Goal: Task Accomplishment & Management: Manage account settings

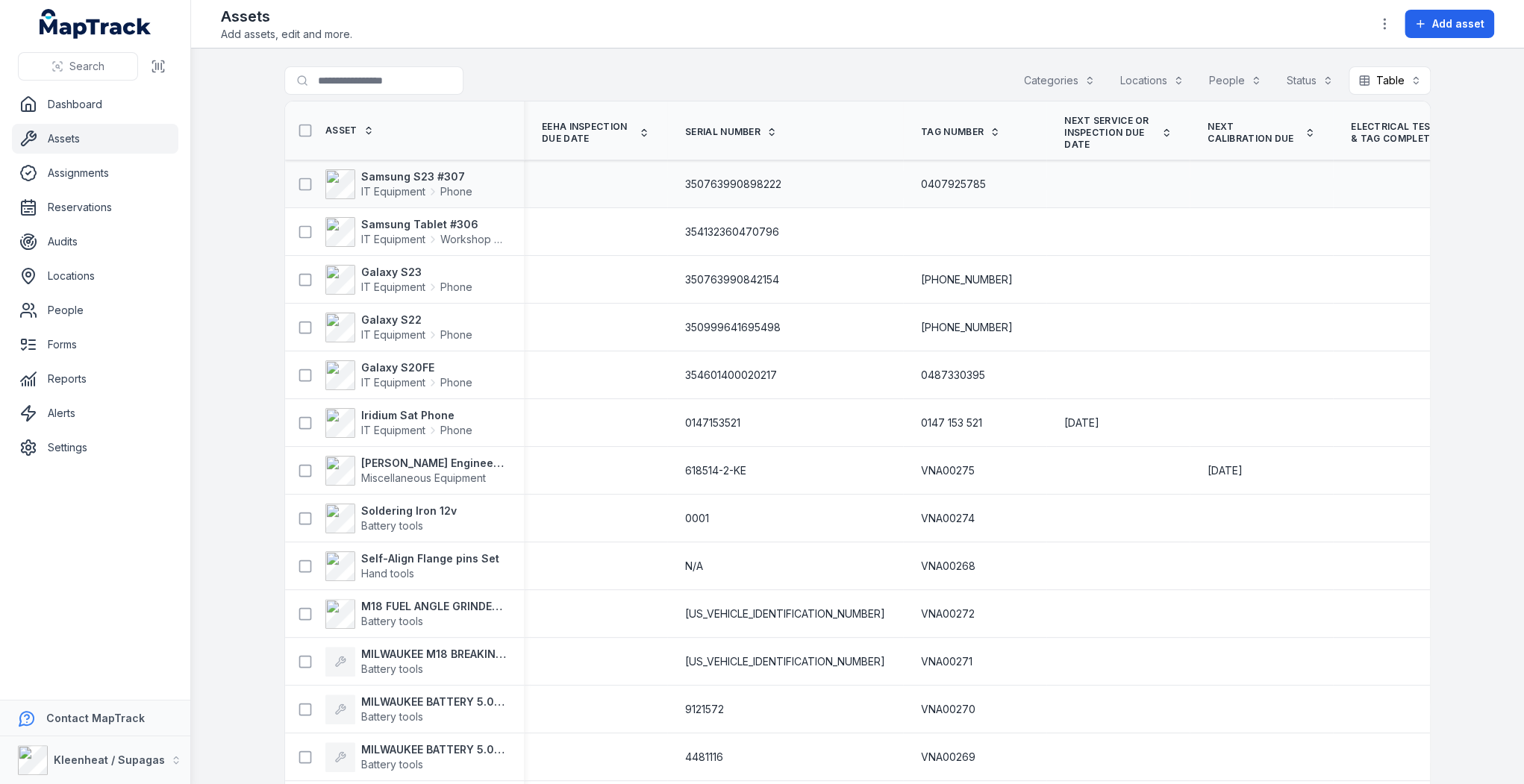
click at [1189, 185] on div at bounding box center [1261, 184] width 143 height 12
click at [543, 186] on div at bounding box center [596, 184] width 143 height 12
click at [442, 179] on strong "Samsung S23 #307" at bounding box center [417, 177] width 112 height 15
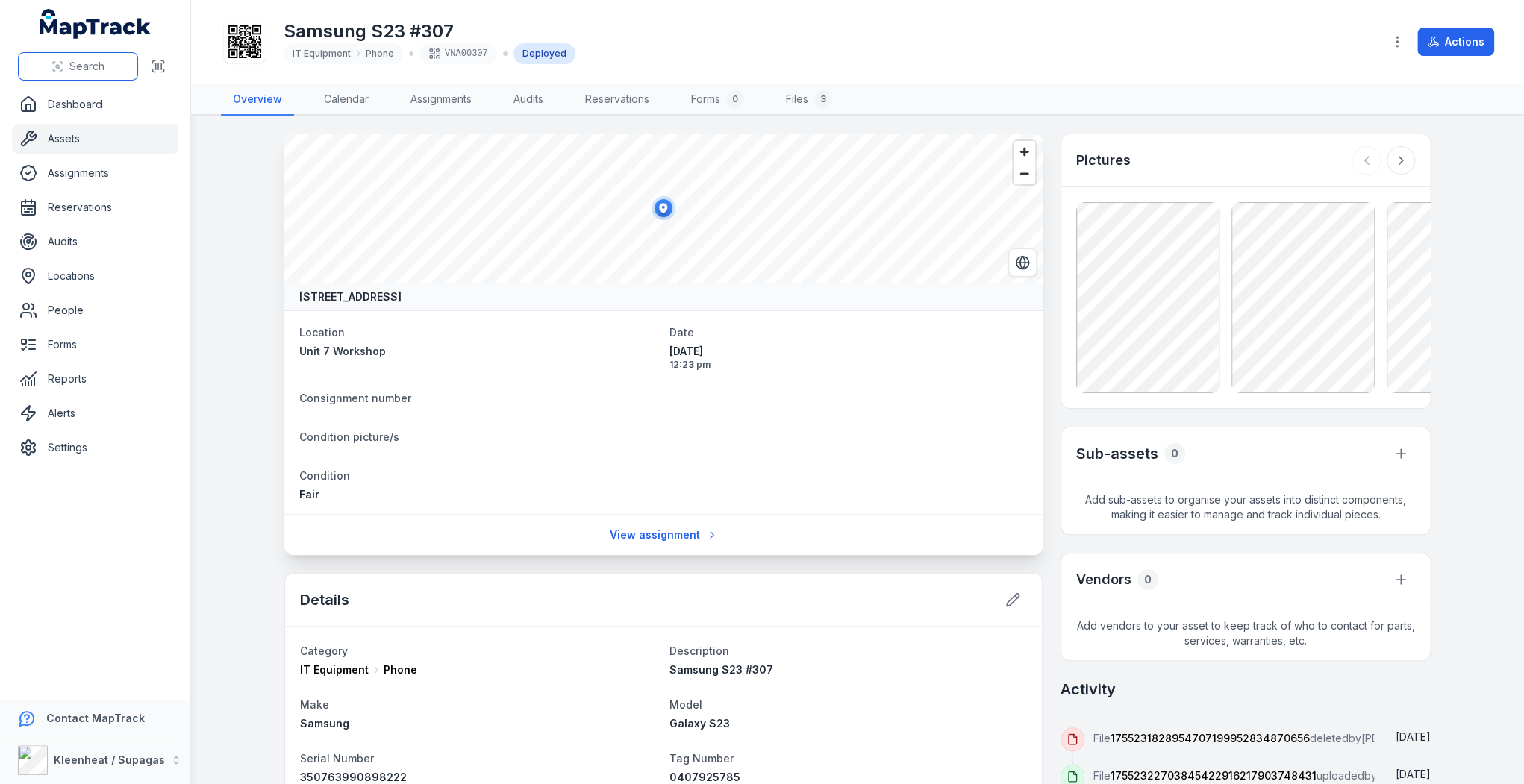
click at [90, 67] on span "Search" at bounding box center [87, 66] width 35 height 15
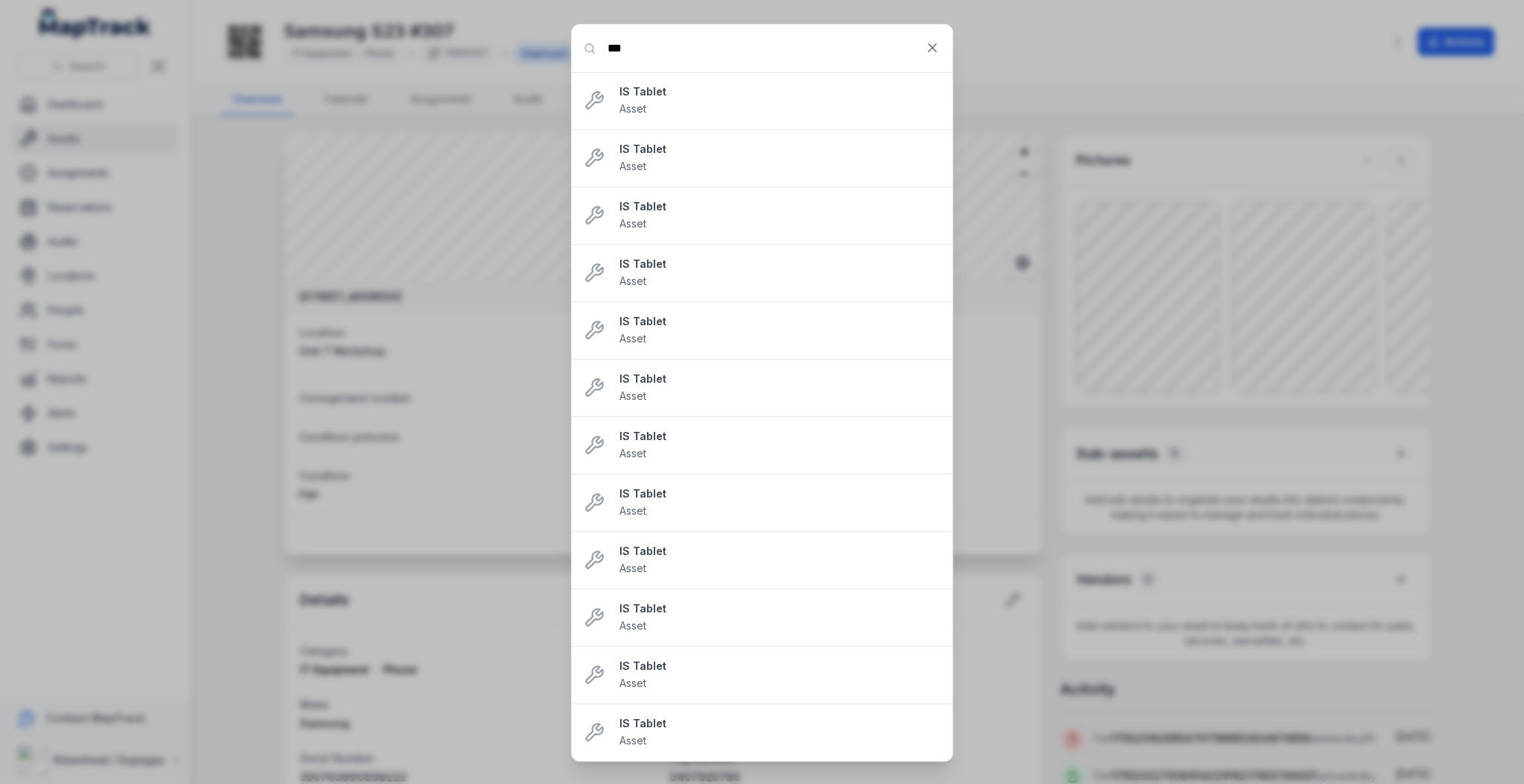
drag, startPoint x: 710, startPoint y: 46, endPoint x: 599, endPoint y: 39, distance: 111.2
click at [599, 39] on input "***" at bounding box center [762, 48] width 381 height 48
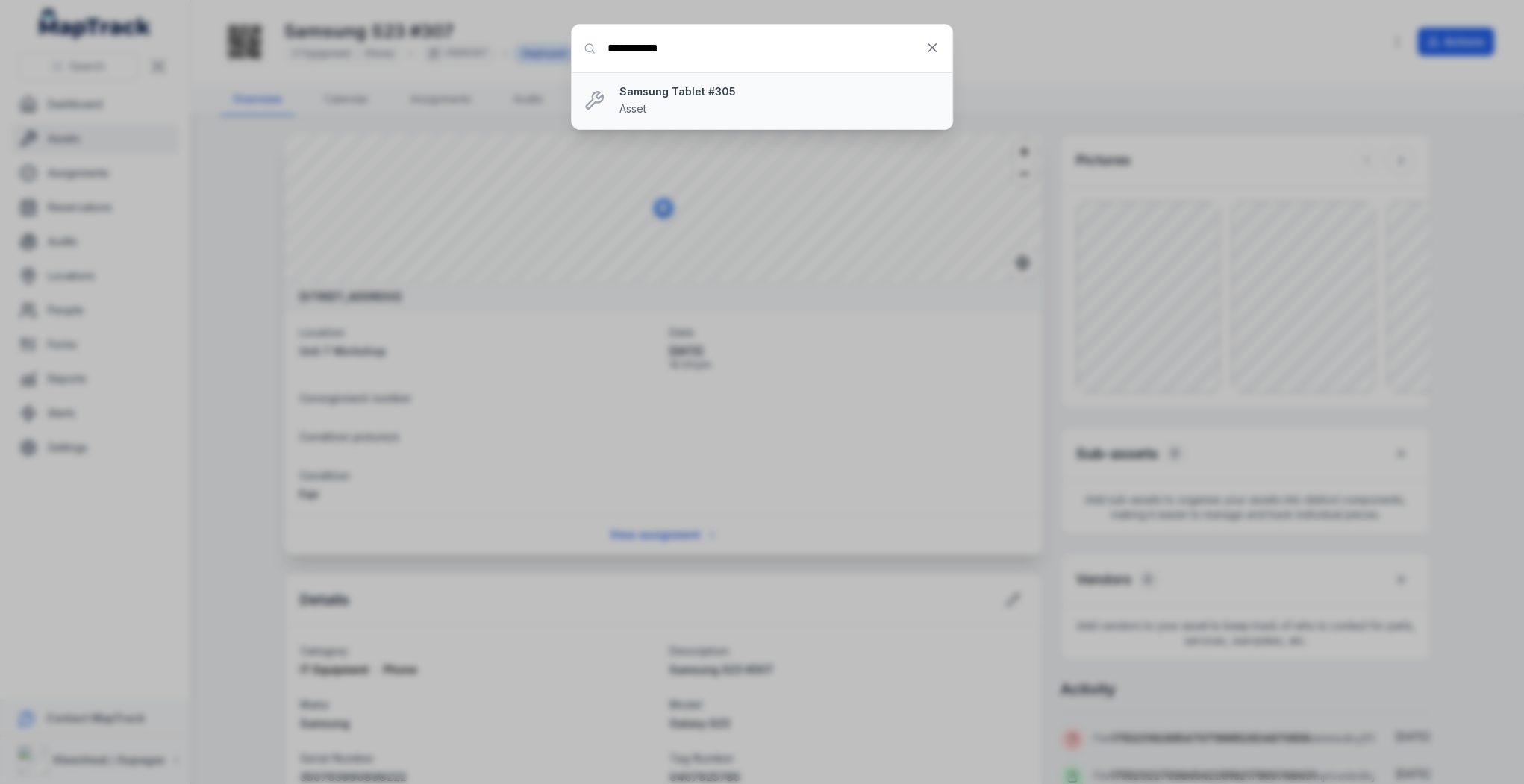
type input "**********"
click at [657, 92] on strong "Samsung Tablet #305" at bounding box center [780, 92] width 321 height 15
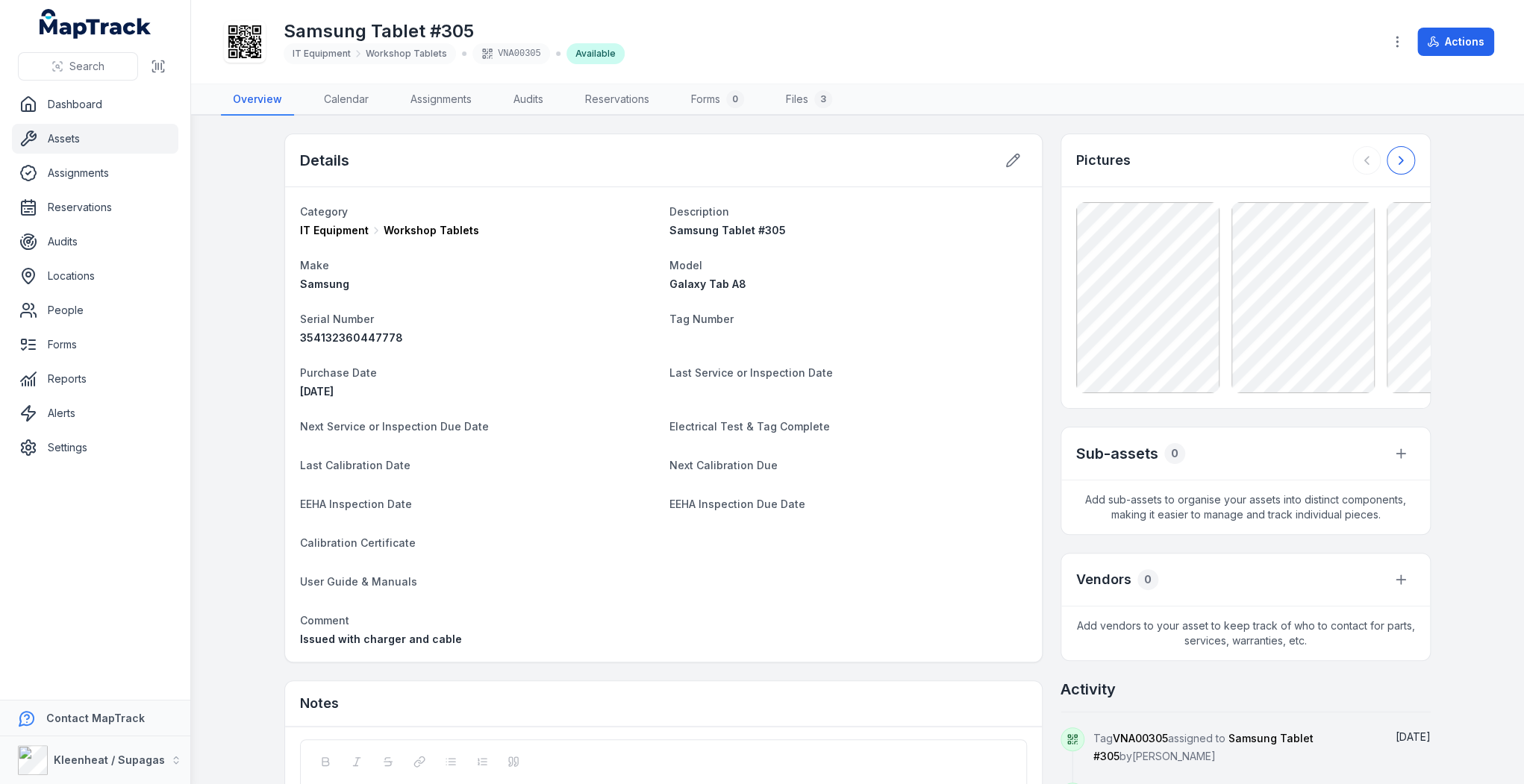
click at [1402, 161] on icon at bounding box center [1401, 160] width 15 height 15
click at [1401, 161] on icon at bounding box center [1401, 160] width 15 height 15
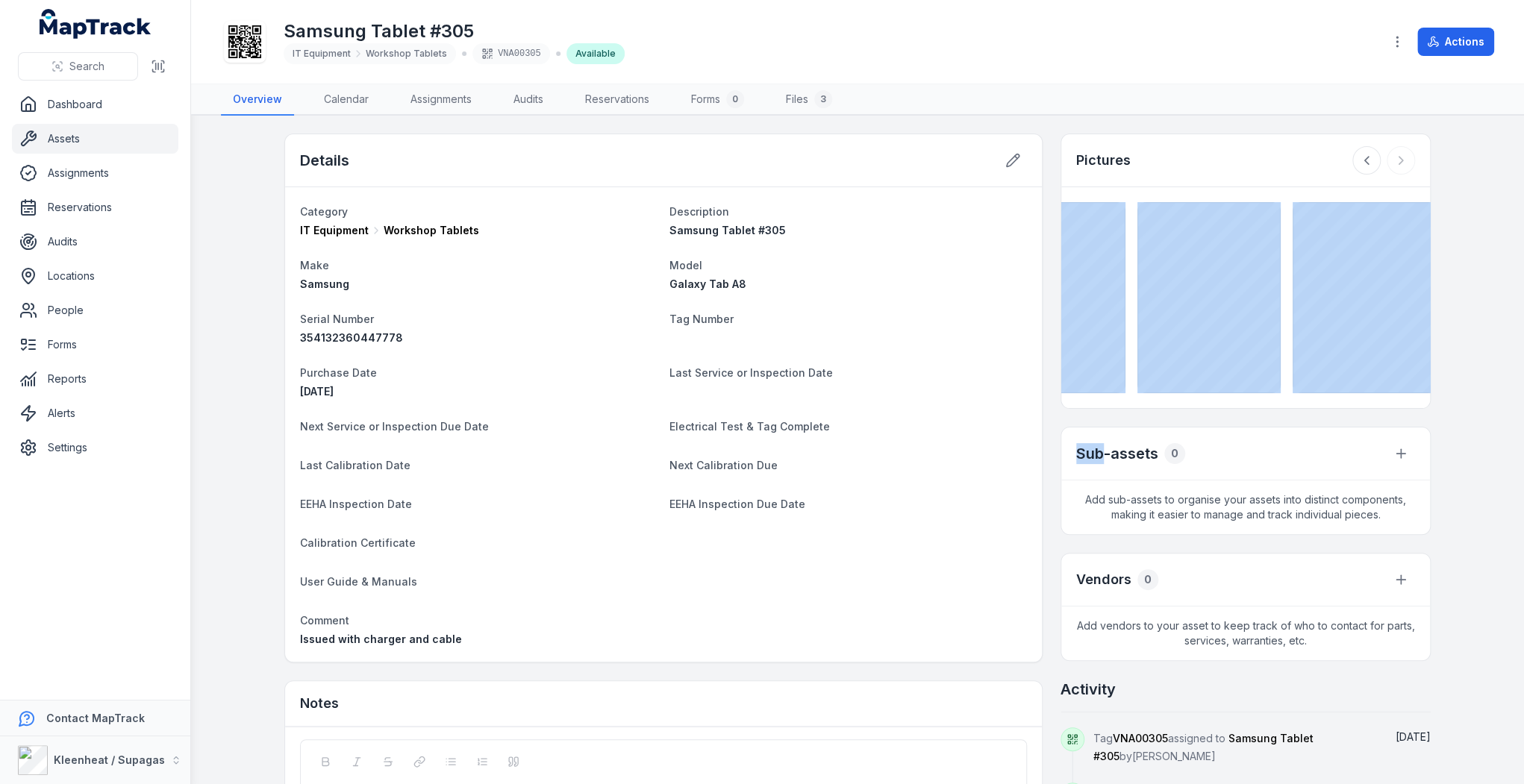
click at [1401, 161] on div at bounding box center [1383, 160] width 63 height 29
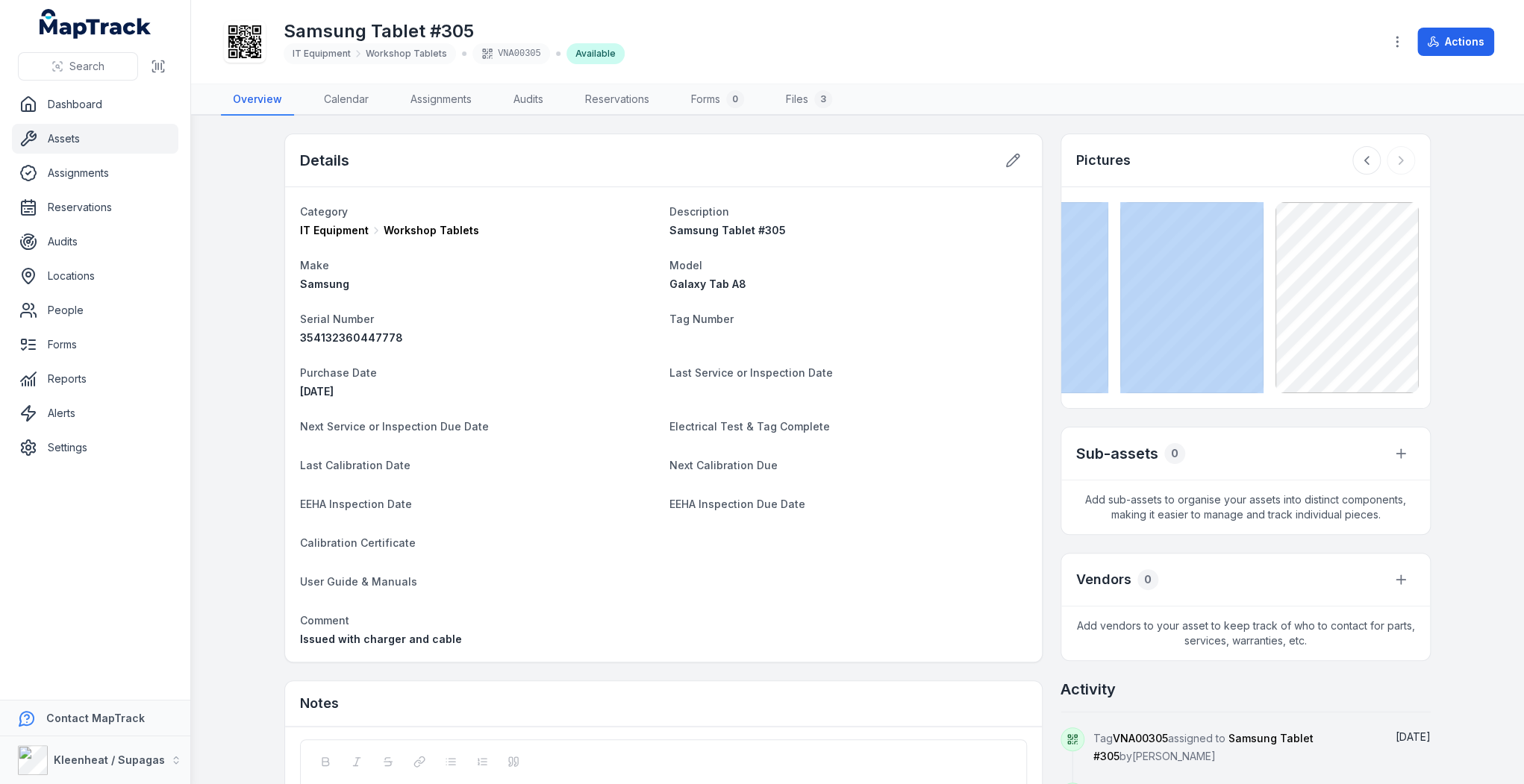
click at [1400, 162] on div at bounding box center [1383, 160] width 63 height 29
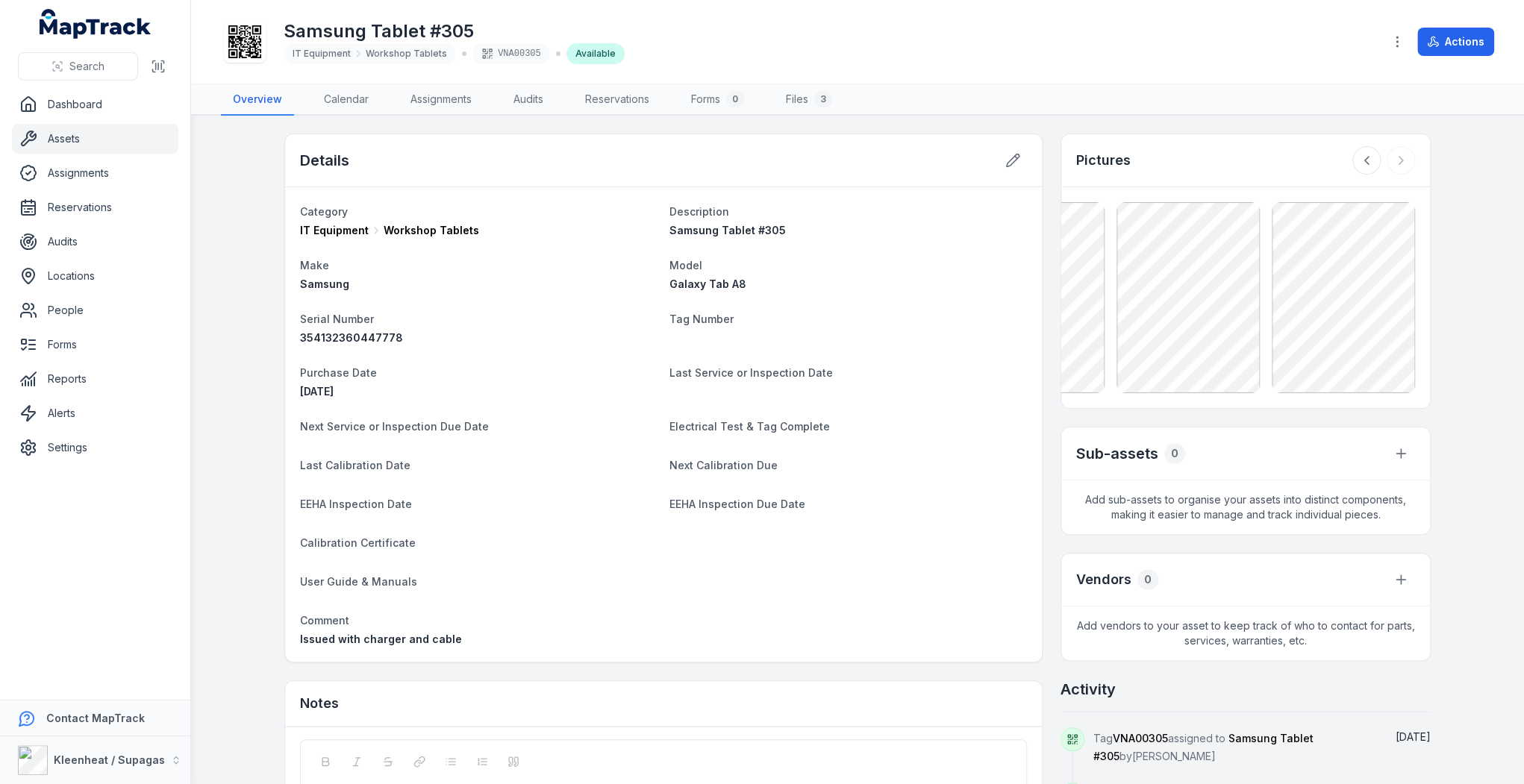
click at [1399, 163] on div at bounding box center [1383, 160] width 63 height 29
click at [1365, 166] on icon at bounding box center [1366, 160] width 15 height 15
click at [1365, 167] on button at bounding box center [1366, 160] width 29 height 29
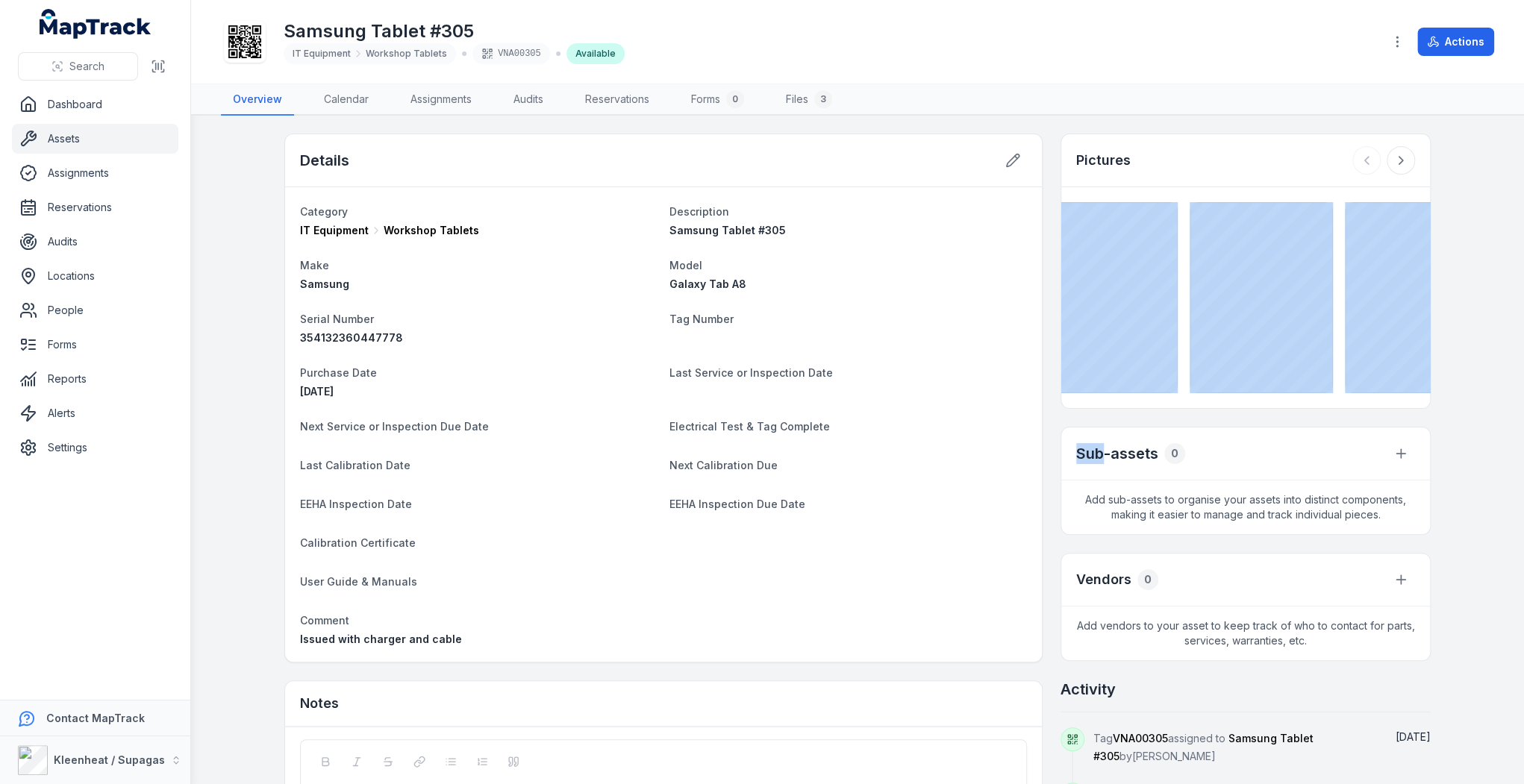
click at [1365, 167] on div at bounding box center [1383, 160] width 63 height 29
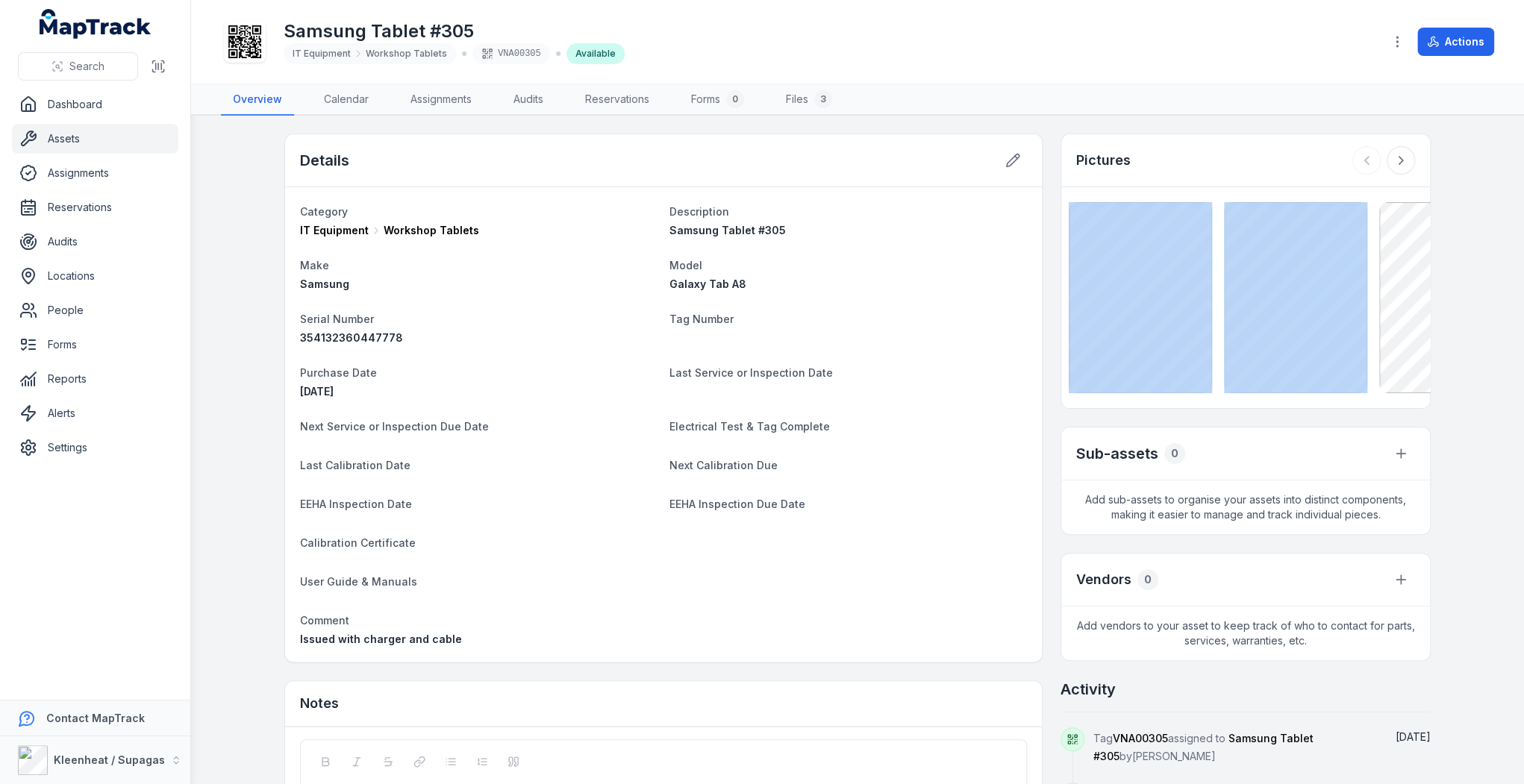
click at [1365, 167] on div at bounding box center [1383, 160] width 63 height 29
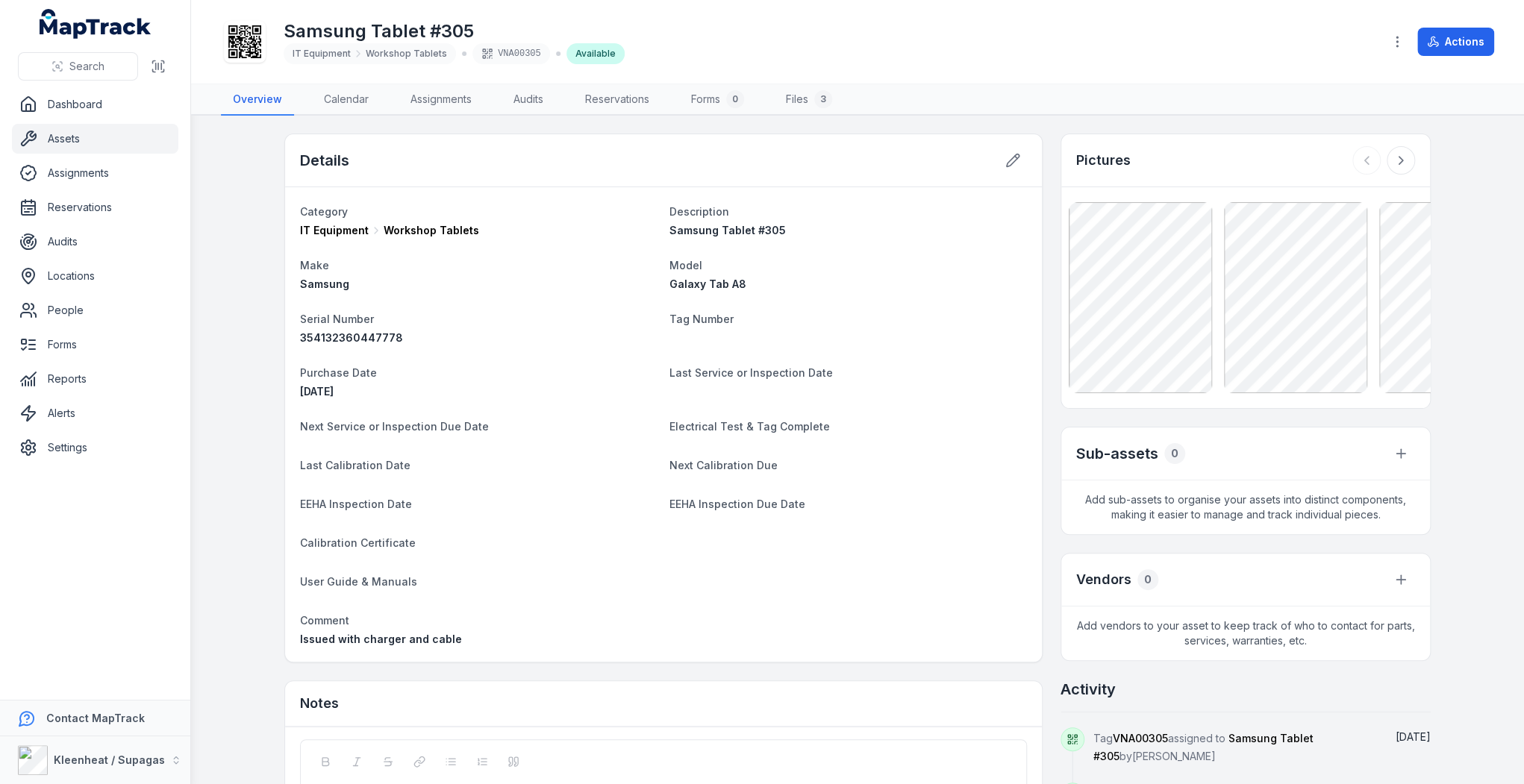
click at [1365, 170] on div at bounding box center [1383, 160] width 63 height 29
click at [802, 101] on link "Files 3" at bounding box center [809, 100] width 70 height 31
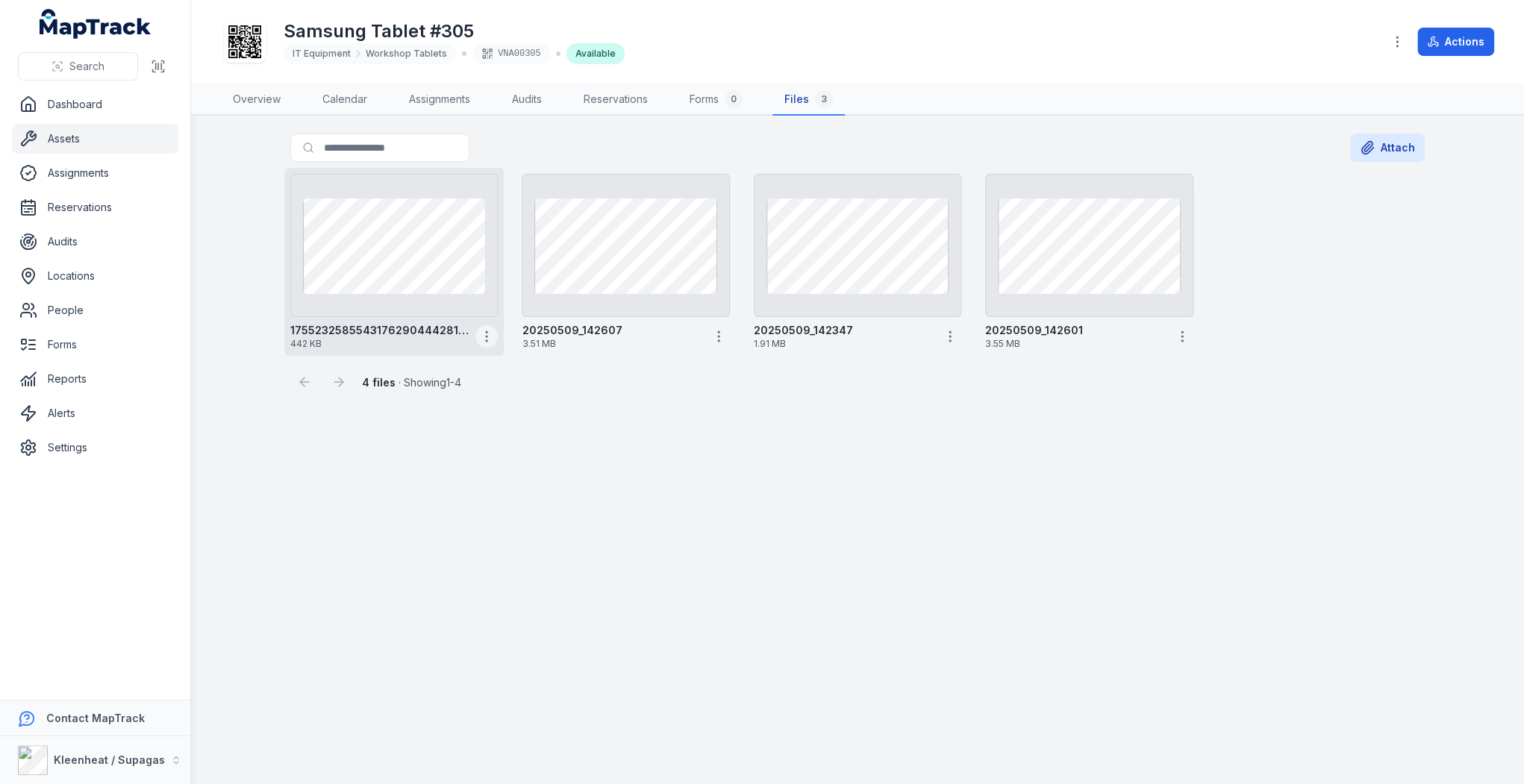
click at [492, 337] on icon "button" at bounding box center [486, 336] width 15 height 15
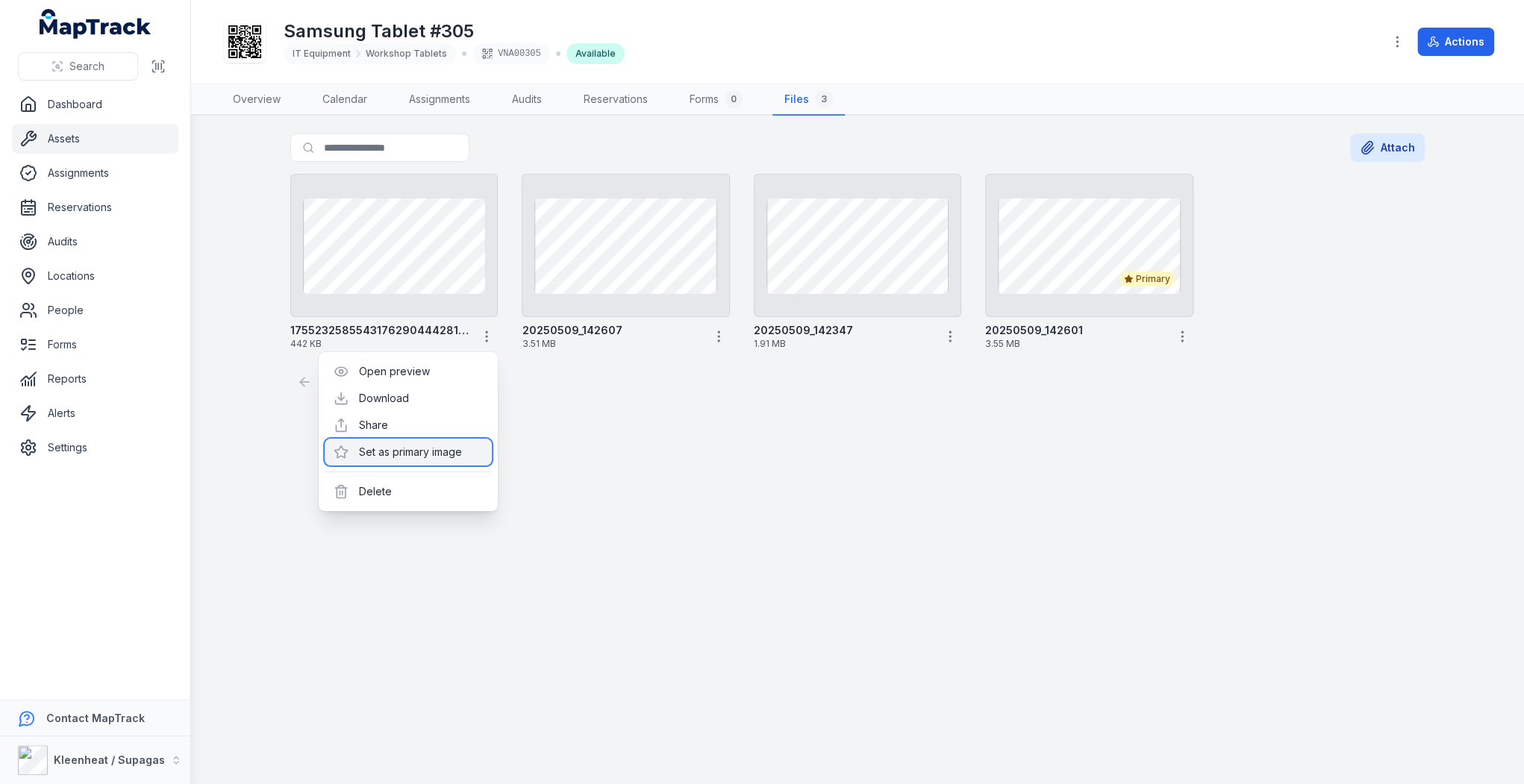
click at [416, 449] on div "Set as primary image" at bounding box center [408, 452] width 167 height 27
